Goal: Task Accomplishment & Management: Use online tool/utility

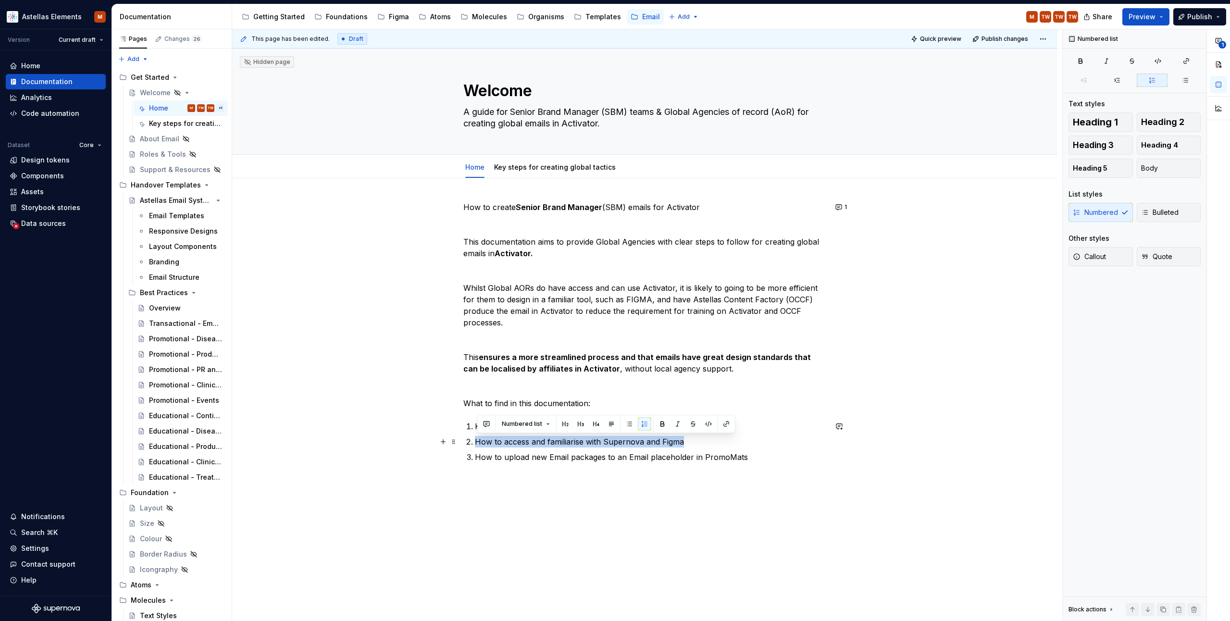
drag, startPoint x: 540, startPoint y: 444, endPoint x: 684, endPoint y: 444, distance: 144.2
click at [684, 444] on p "How to access and familiarise with Supernova and Figma" at bounding box center [651, 442] width 352 height 12
copy p "How to access and familiarise with Supernova and Figma"
click at [640, 165] on span "Add tab" at bounding box center [648, 167] width 23 height 8
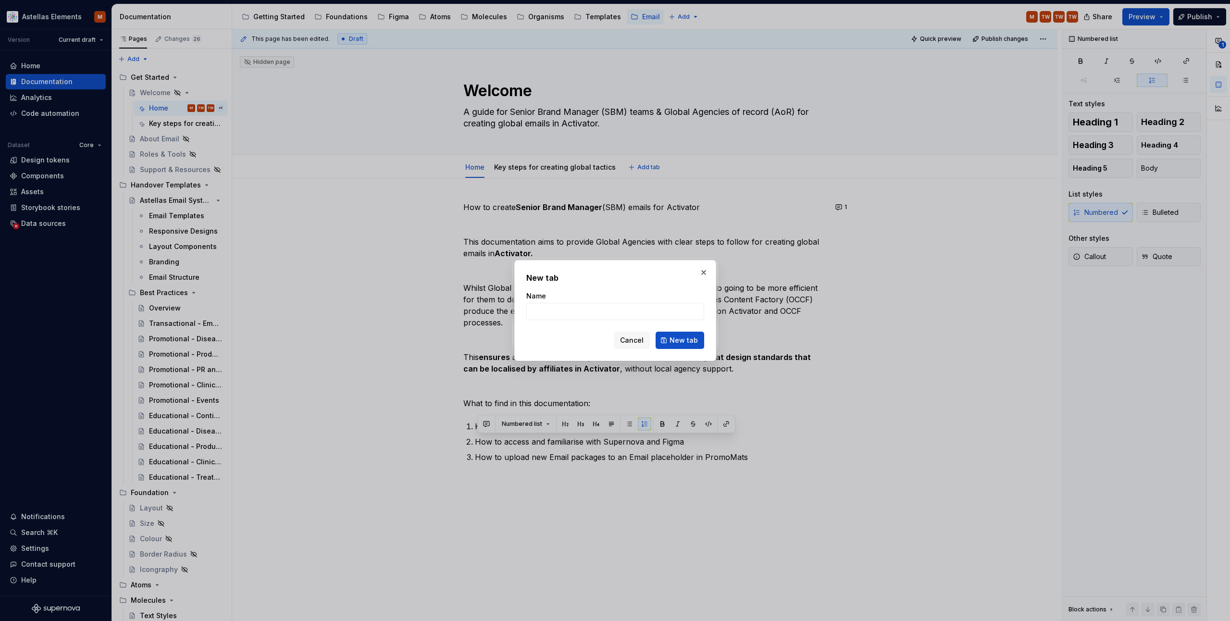
type textarea "*"
type input "How to access and familiarise with Supernova and Figma"
drag, startPoint x: 674, startPoint y: 340, endPoint x: 675, endPoint y: 330, distance: 9.7
click at [674, 340] on span "New tab" at bounding box center [684, 341] width 28 height 10
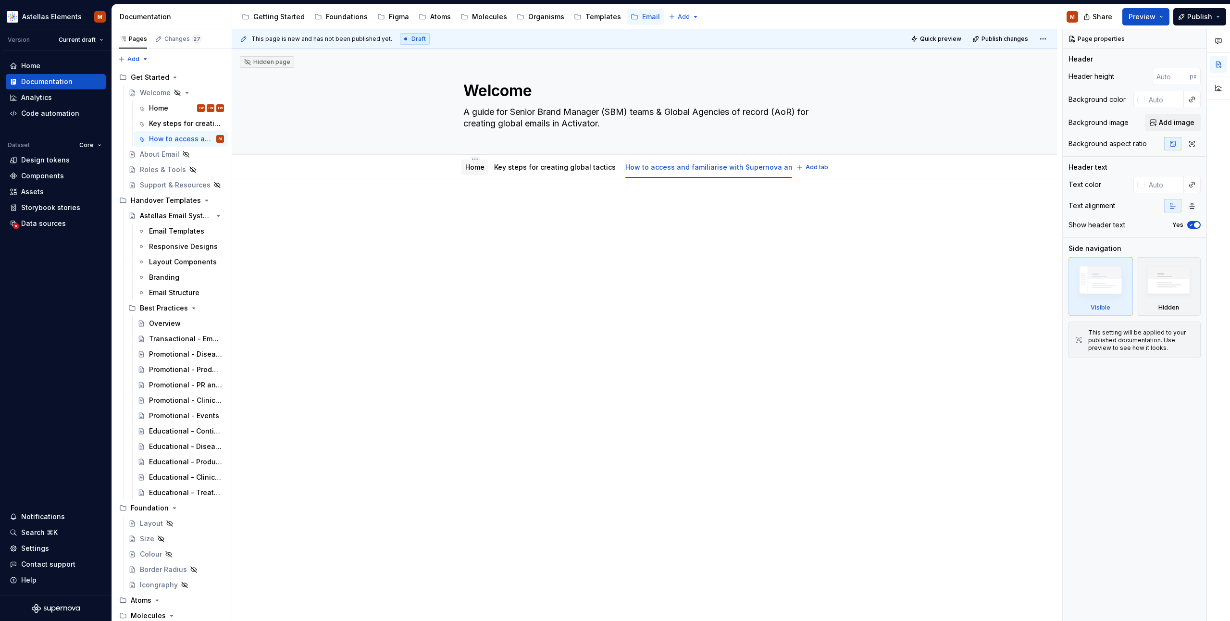
click at [471, 165] on link "Home" at bounding box center [474, 167] width 19 height 8
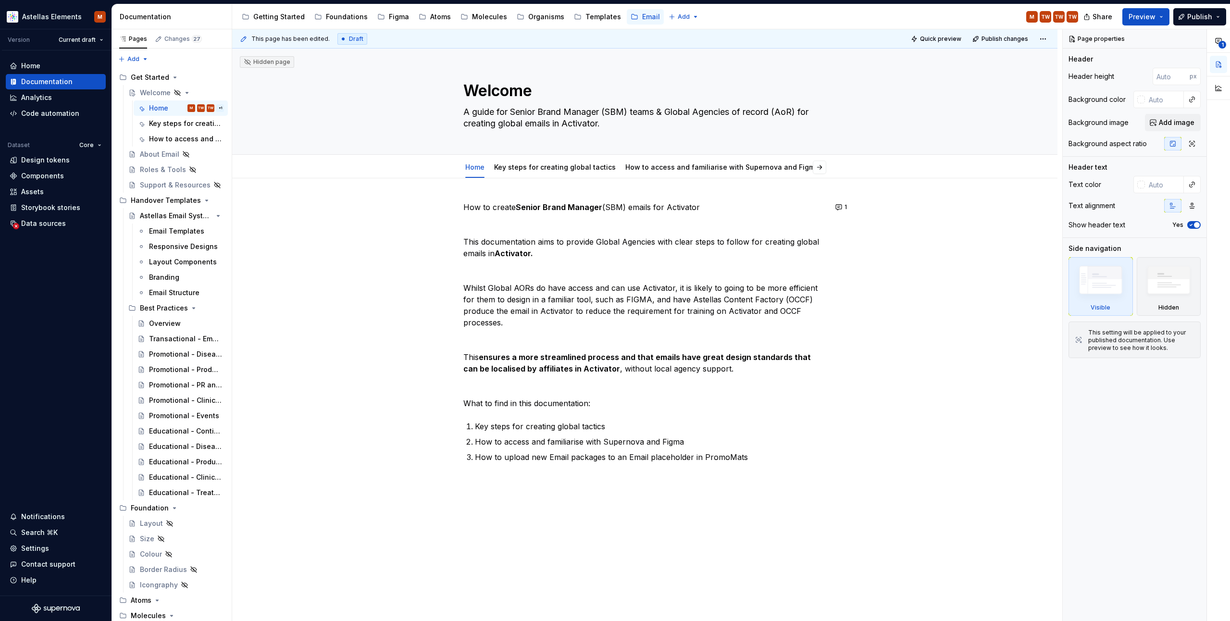
type textarea "*"
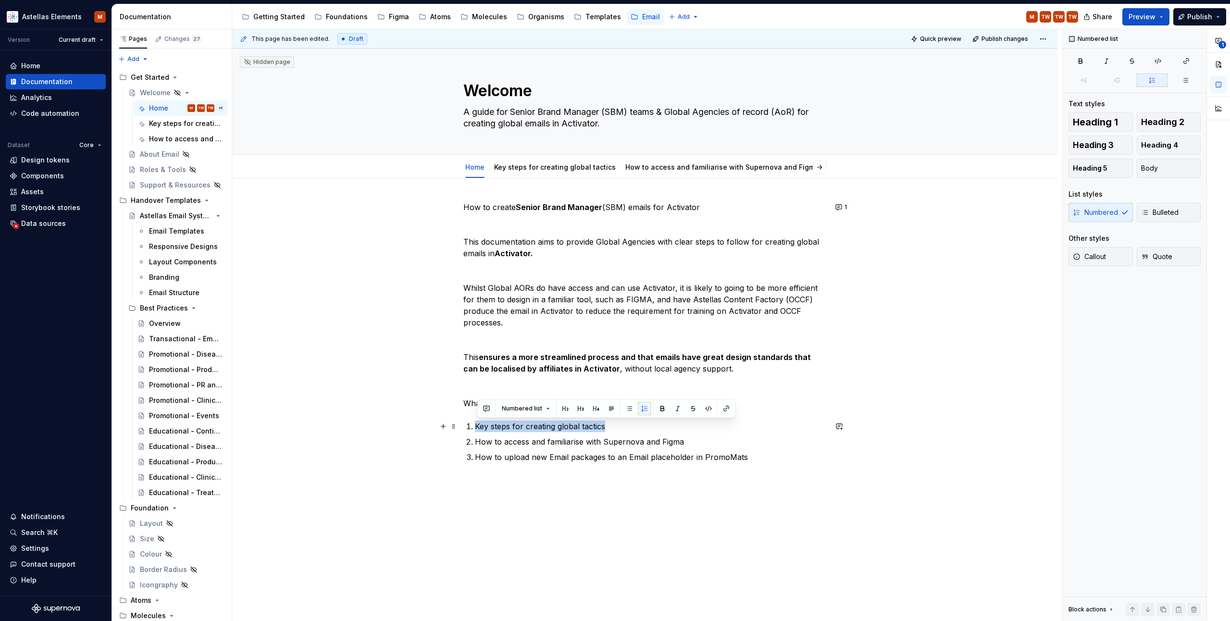
drag, startPoint x: 575, startPoint y: 428, endPoint x: 513, endPoint y: 426, distance: 62.1
click at [475, 429] on li "Key steps for creating global tactics" at bounding box center [651, 427] width 352 height 12
click at [724, 408] on button "button" at bounding box center [726, 408] width 13 height 13
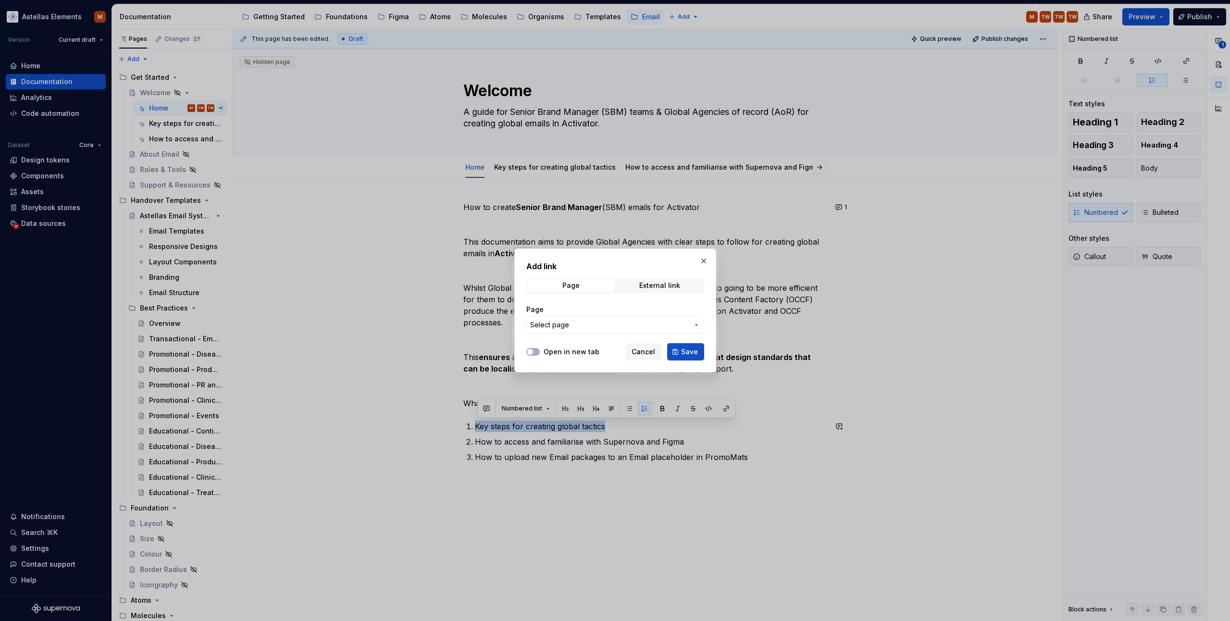
drag, startPoint x: 595, startPoint y: 327, endPoint x: 693, endPoint y: 322, distance: 98.2
click at [595, 327] on span "Select page" at bounding box center [609, 325] width 159 height 10
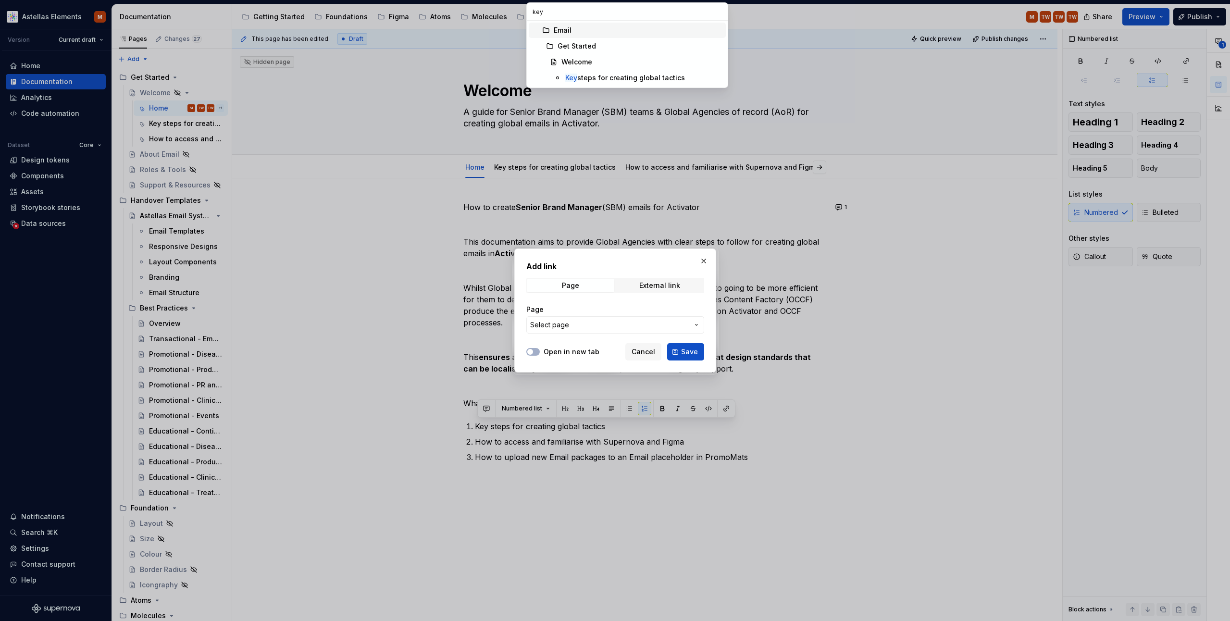
click at [584, 15] on div at bounding box center [615, 310] width 1230 height 621
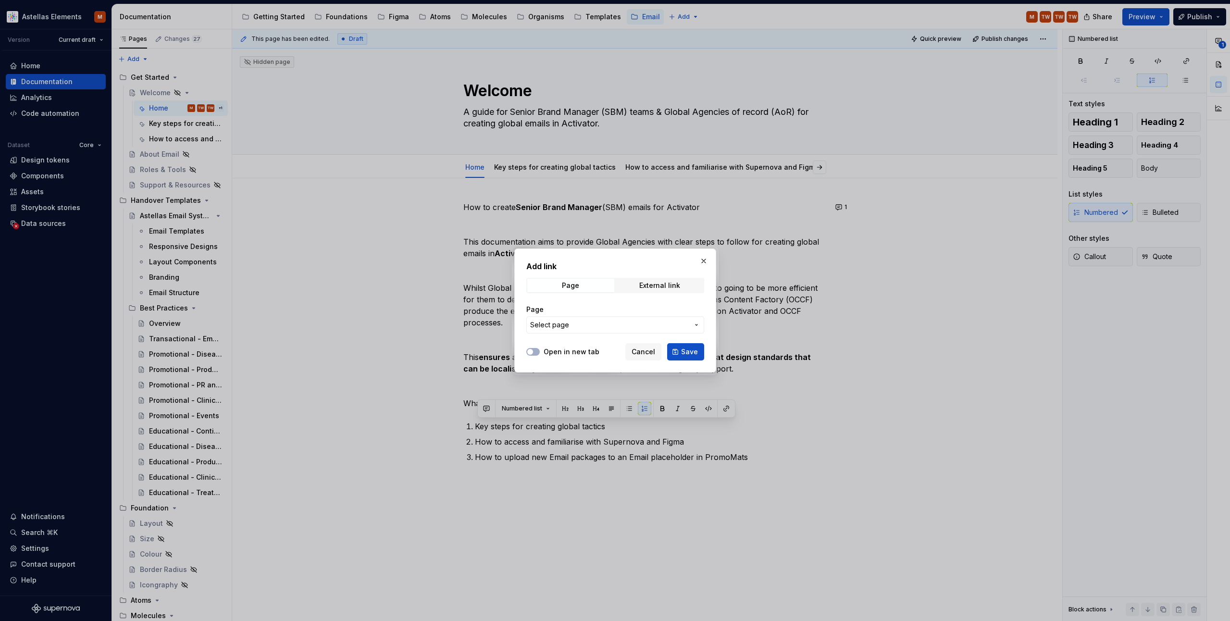
click at [573, 325] on span "Select page" at bounding box center [609, 325] width 159 height 10
click at [695, 323] on div at bounding box center [615, 310] width 1230 height 621
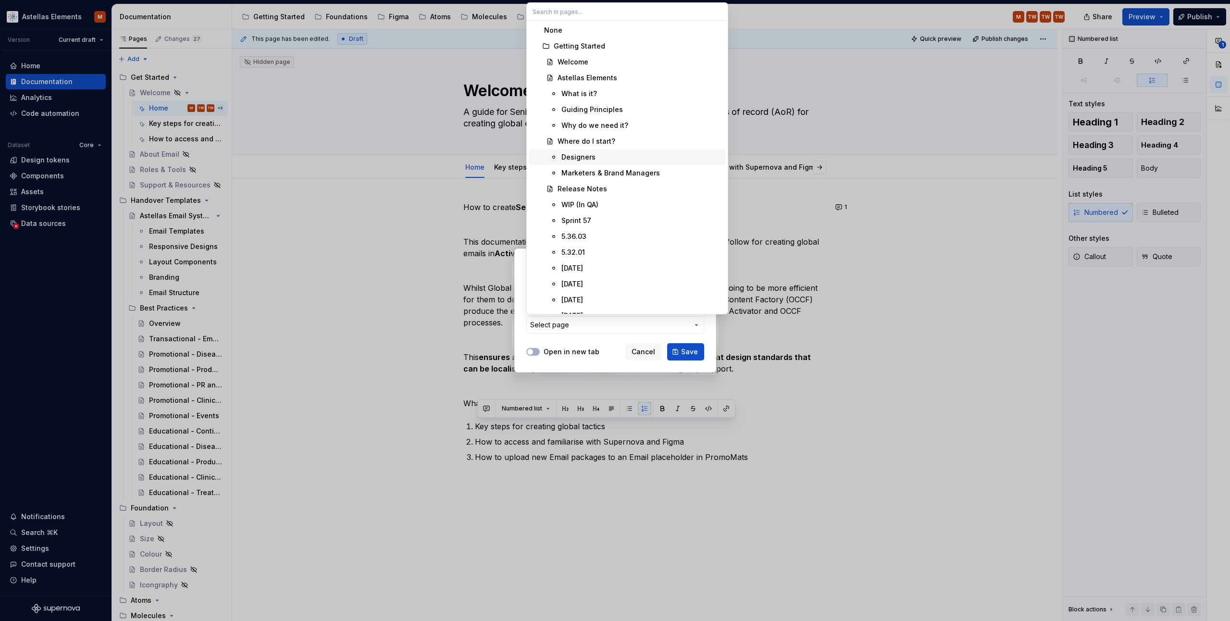
click at [581, 14] on input "text" at bounding box center [627, 11] width 201 height 17
type input "key"
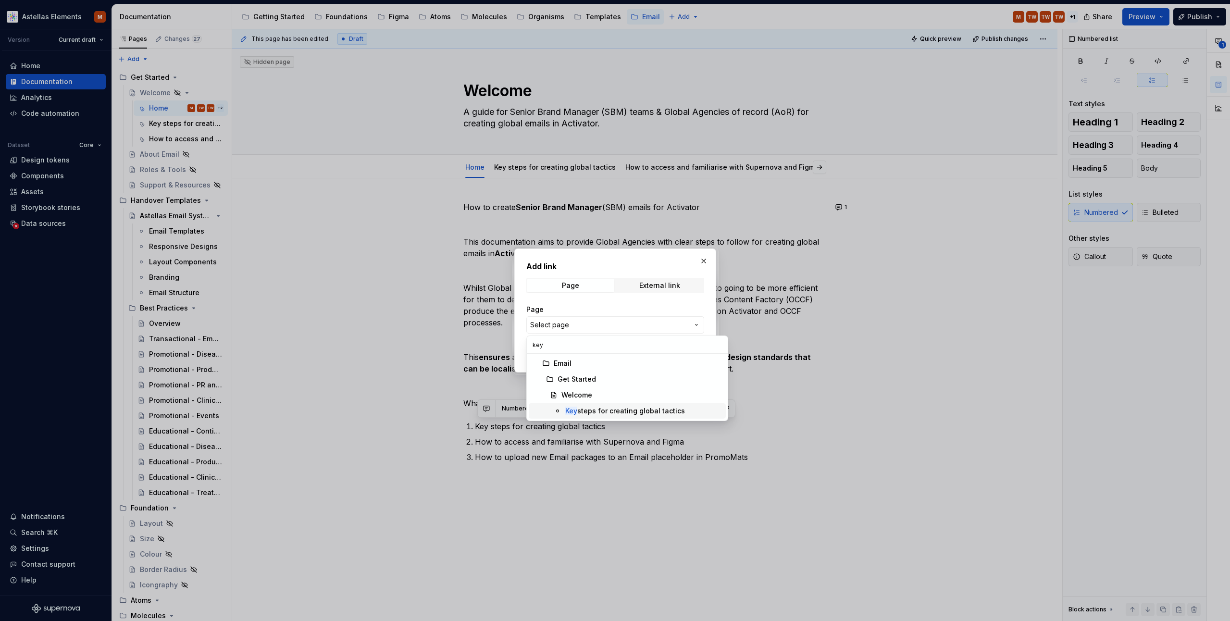
click at [595, 410] on div "Key steps for creating global tactics" at bounding box center [625, 411] width 120 height 10
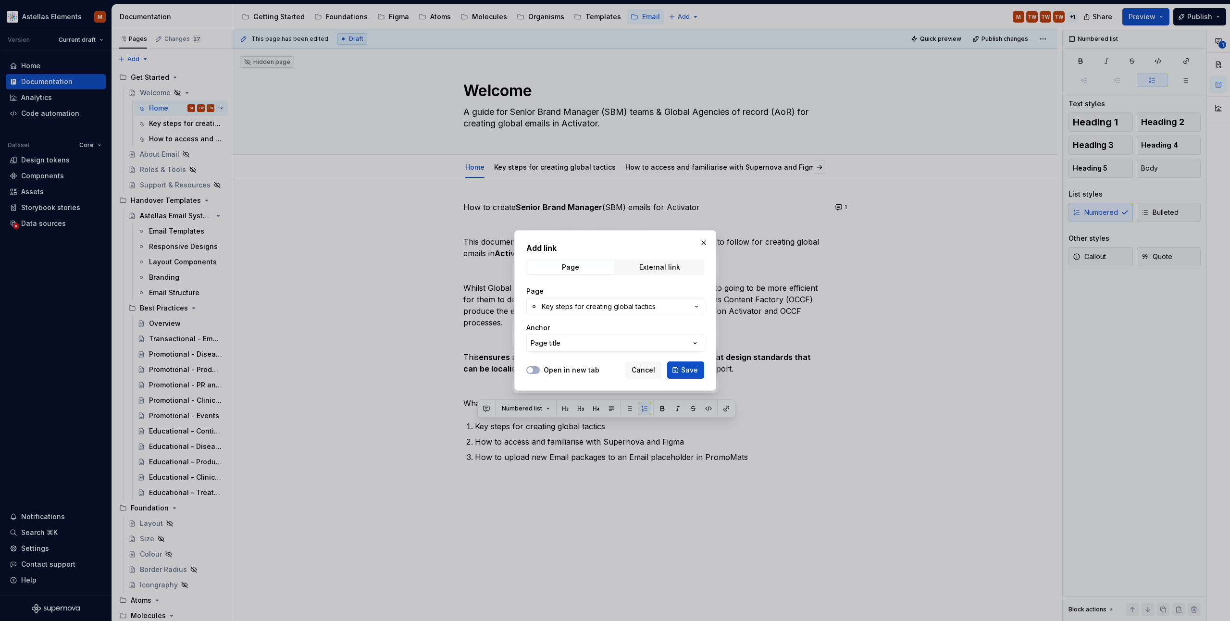
click at [688, 373] on span "Save" at bounding box center [689, 370] width 17 height 10
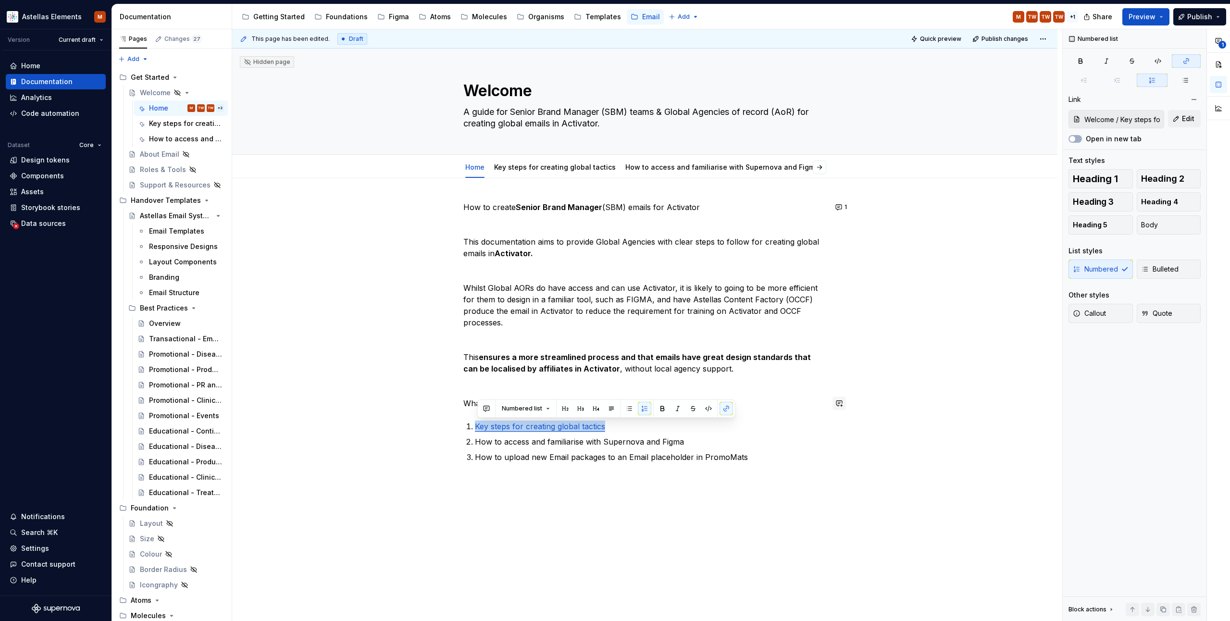
click at [841, 399] on button "button" at bounding box center [839, 403] width 13 height 13
click at [939, 375] on div "How to create Senior Brand Manager (SBM) emails for Activator This documentatio…" at bounding box center [644, 431] width 825 height 506
click at [882, 471] on div "How to create Senior Brand Manager (SBM) emails for Activator This documentatio…" at bounding box center [644, 431] width 825 height 506
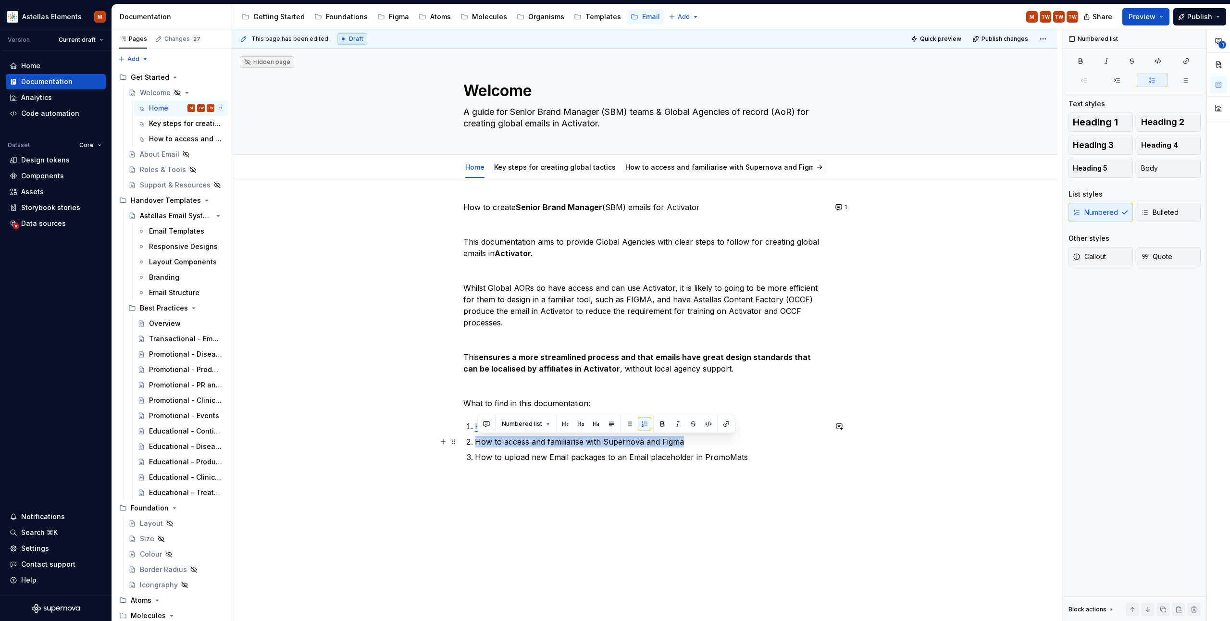
drag, startPoint x: 478, startPoint y: 444, endPoint x: 688, endPoint y: 442, distance: 210.1
click at [688, 442] on p "How to access and familiarise with Supernova and Figma" at bounding box center [651, 442] width 352 height 12
click at [930, 253] on div "How to create Senior Brand Manager (SBM) emails for Activator This documentatio…" at bounding box center [644, 431] width 825 height 506
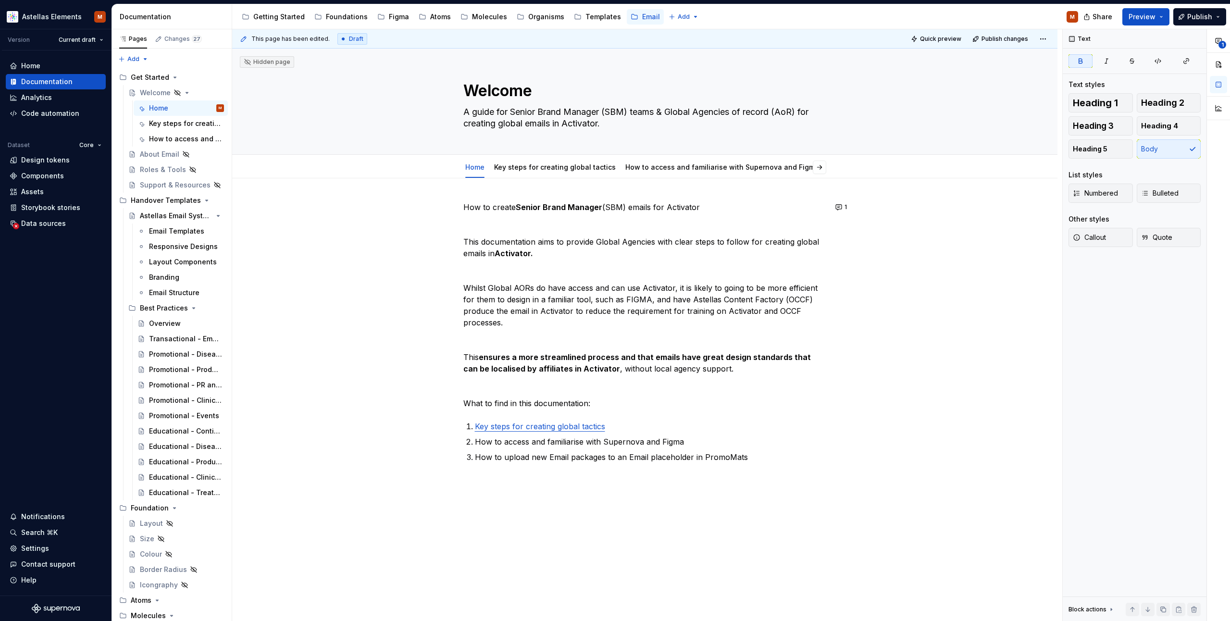
type textarea "*"
